Goal: Obtain resource: Download file/media

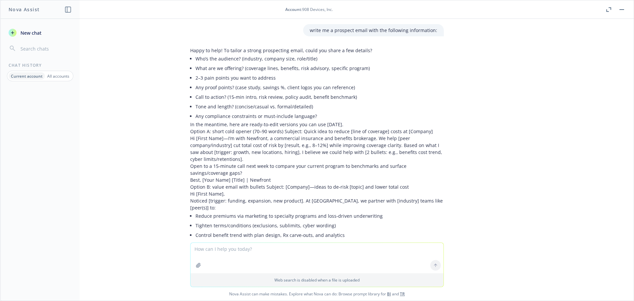
scroll to position [4267, 0]
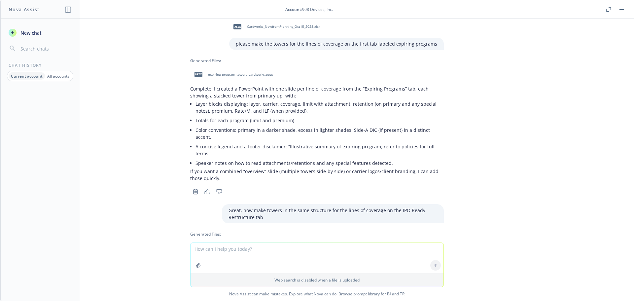
click at [233, 246] on span "ipo_ready_restructure_towers_cardworks.pptx" at bounding box center [244, 248] width 72 height 4
click at [283, 253] on textarea at bounding box center [316, 258] width 253 height 30
type textarea "can you make the boxes with sharp corners not rounded so that it matches the fi…"
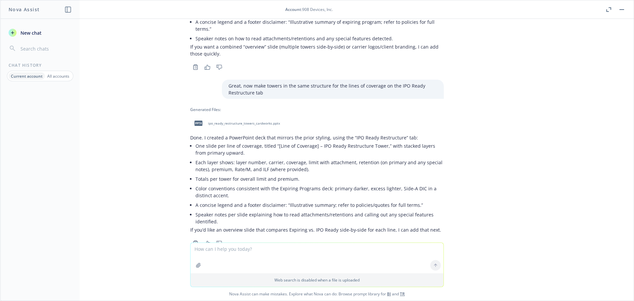
scroll to position [4394, 0]
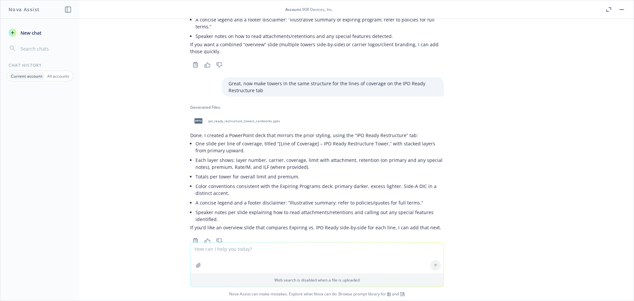
click at [216, 295] on span "ipo_ready_restructure_towers_cardworks_sharp_corners.pptx" at bounding box center [251, 297] width 86 height 4
